Goal: Information Seeking & Learning: Learn about a topic

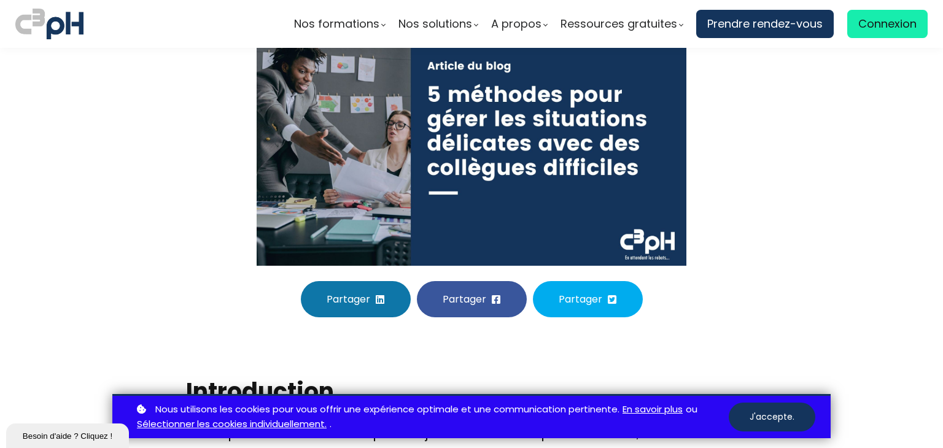
scroll to position [246, 0]
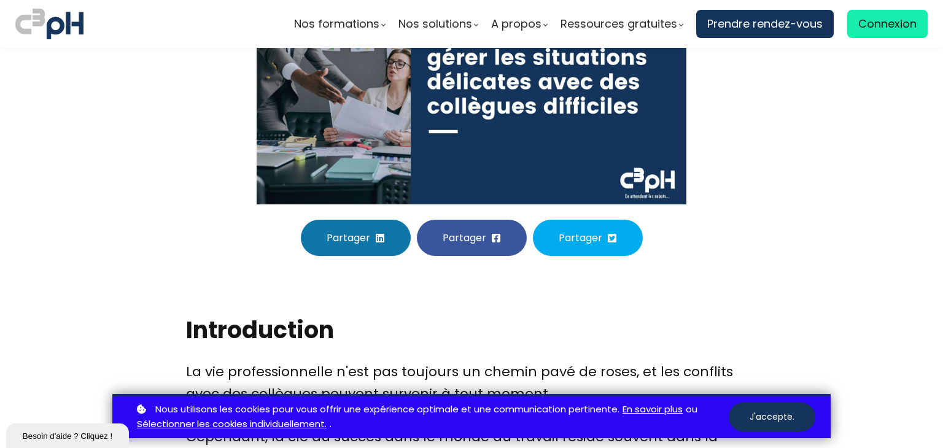
click at [302, 420] on link "Sélectionner les cookies individuellement." at bounding box center [232, 424] width 190 height 15
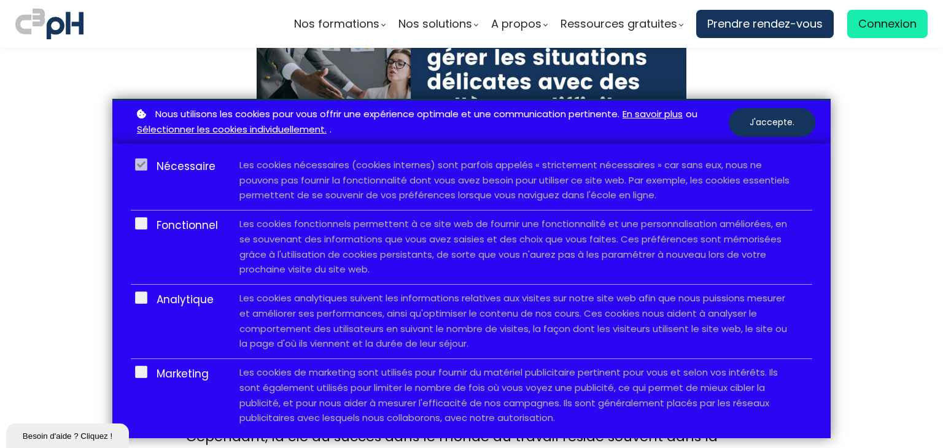
click at [759, 131] on button "J'accepte." at bounding box center [772, 122] width 87 height 29
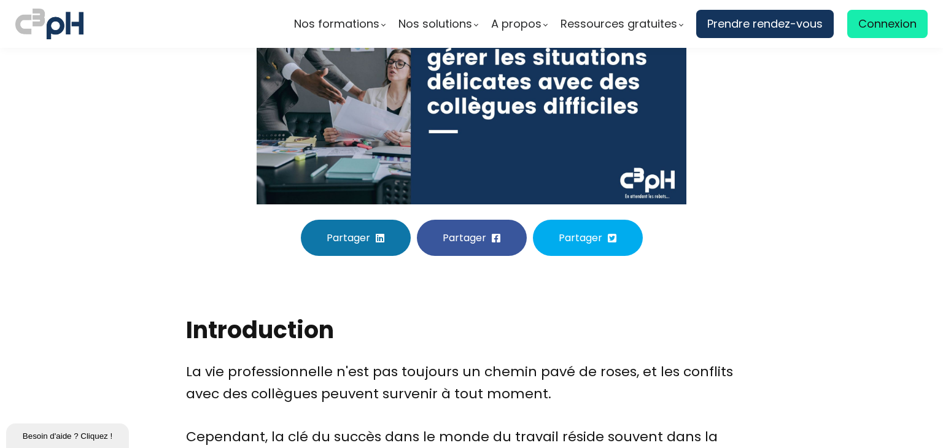
scroll to position [369, 0]
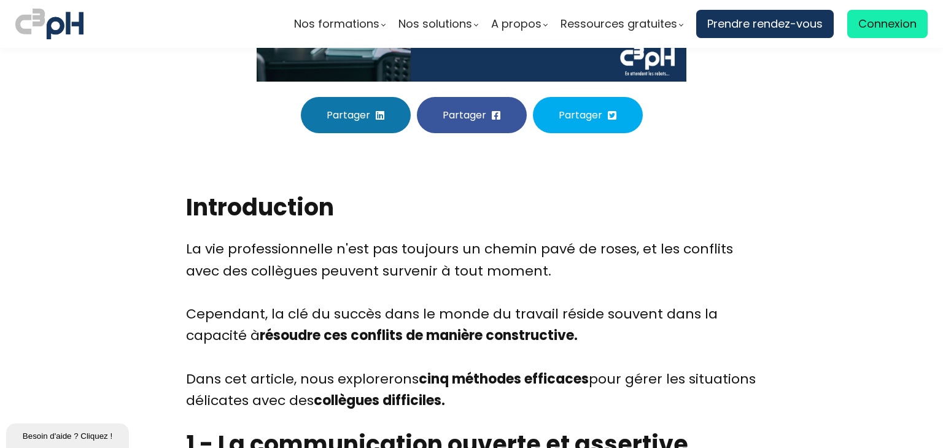
click at [338, 300] on div "La vie professionnelle n'est pas toujours un chemin pavé de roses, et les confl…" at bounding box center [471, 324] width 571 height 173
click at [452, 305] on div "La vie professionnelle n'est pas toujours un chemin pavé de roses, et les confl…" at bounding box center [471, 324] width 571 height 173
click at [523, 321] on div "La vie professionnelle n'est pas toujours un chemin pavé de roses, et les confl…" at bounding box center [471, 324] width 571 height 173
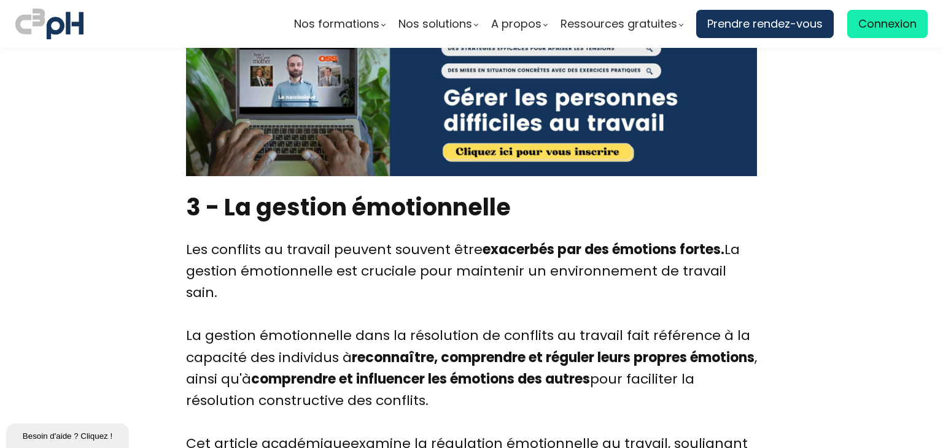
scroll to position [2395, 0]
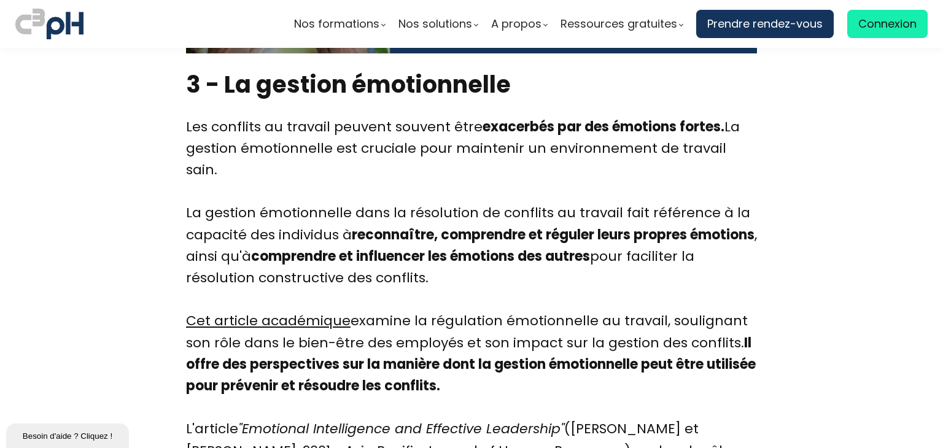
click at [410, 129] on div "Les conflits au travail peuvent souvent être exacerbés par des émotions fortes.…" at bounding box center [471, 332] width 571 height 432
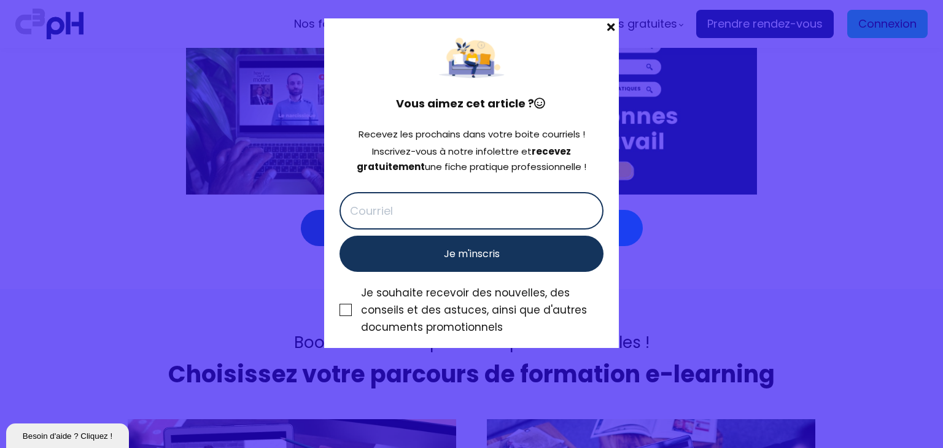
scroll to position [4852, 0]
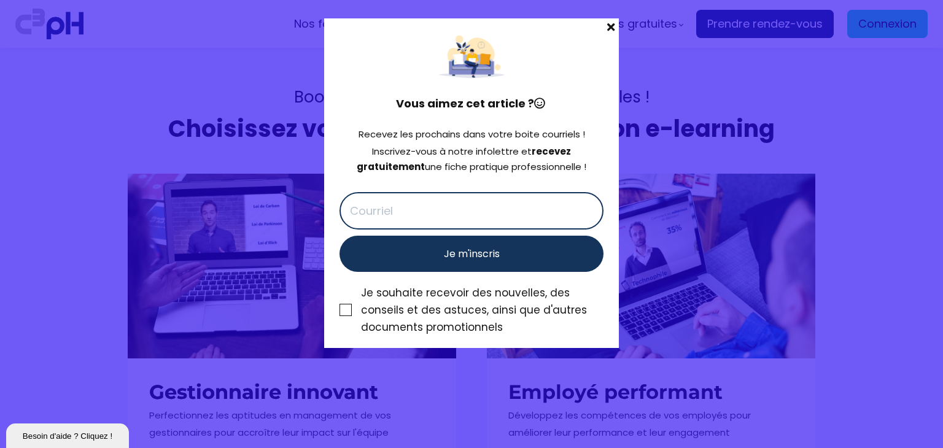
click at [617, 26] on span at bounding box center [611, 26] width 16 height 17
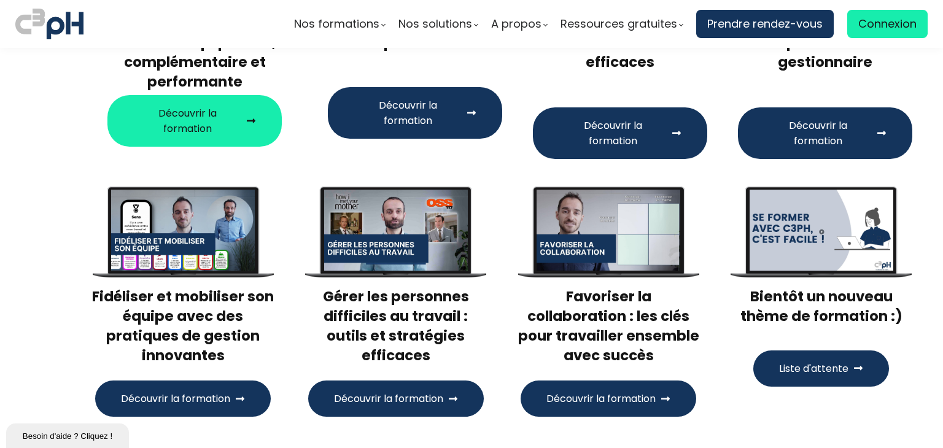
scroll to position [5835, 0]
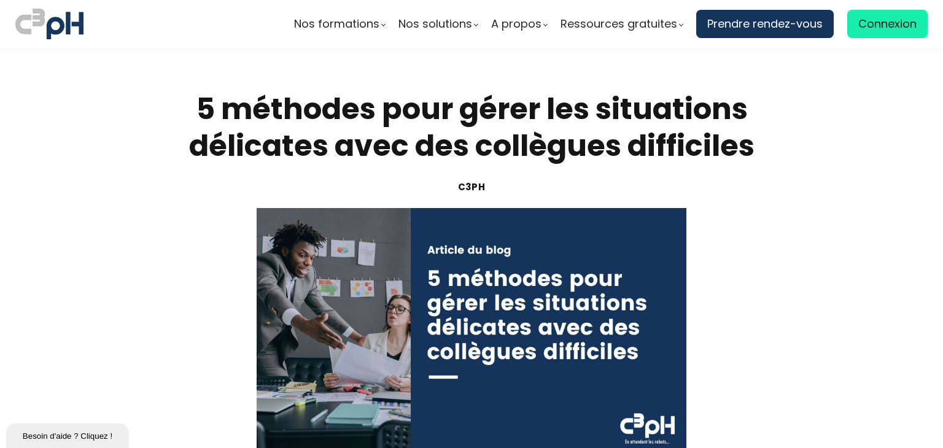
scroll to position [5835, 0]
